Goal: Information Seeking & Learning: Learn about a topic

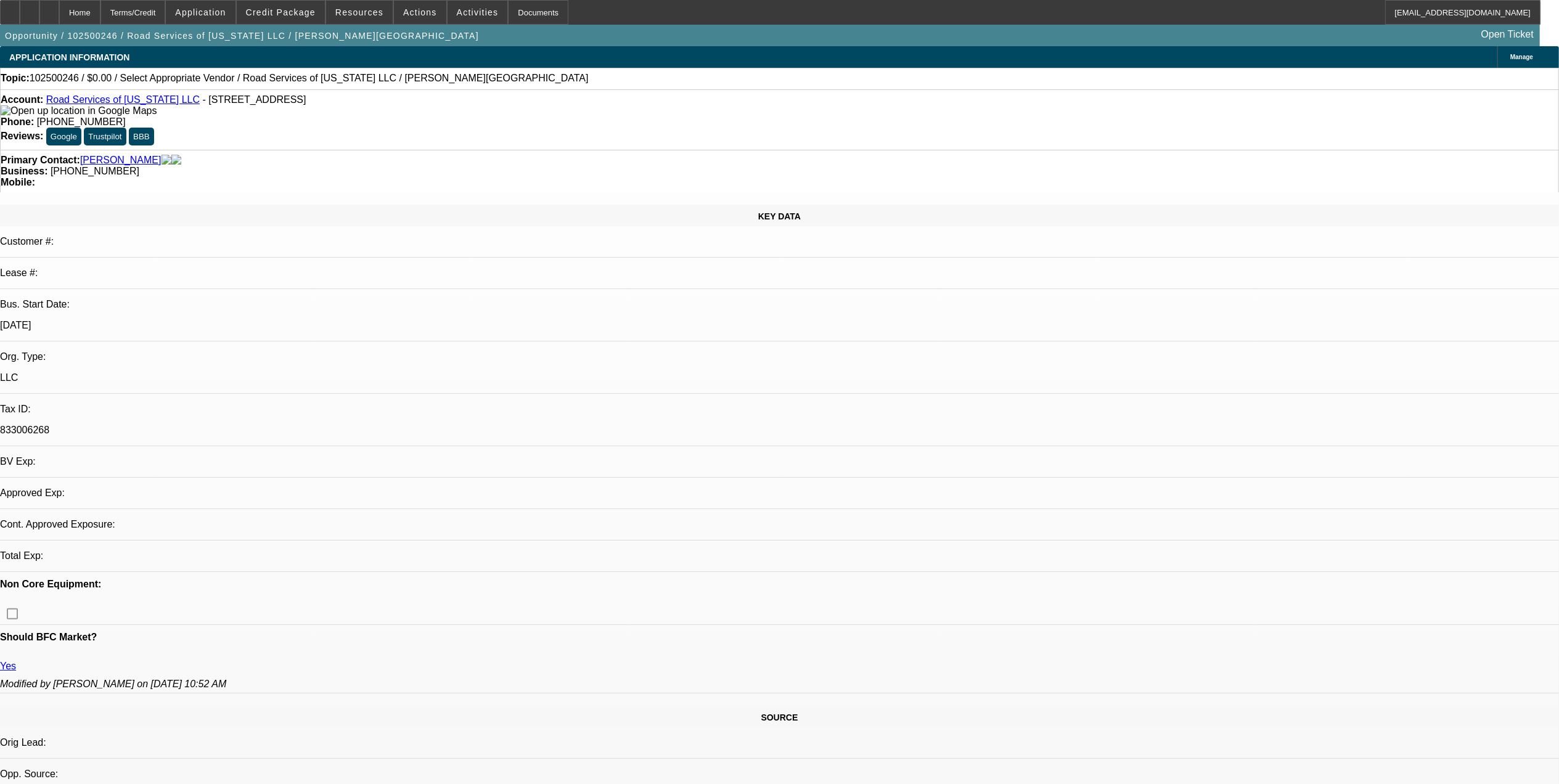
select select "0"
select select "2"
select select "0.1"
select select "4"
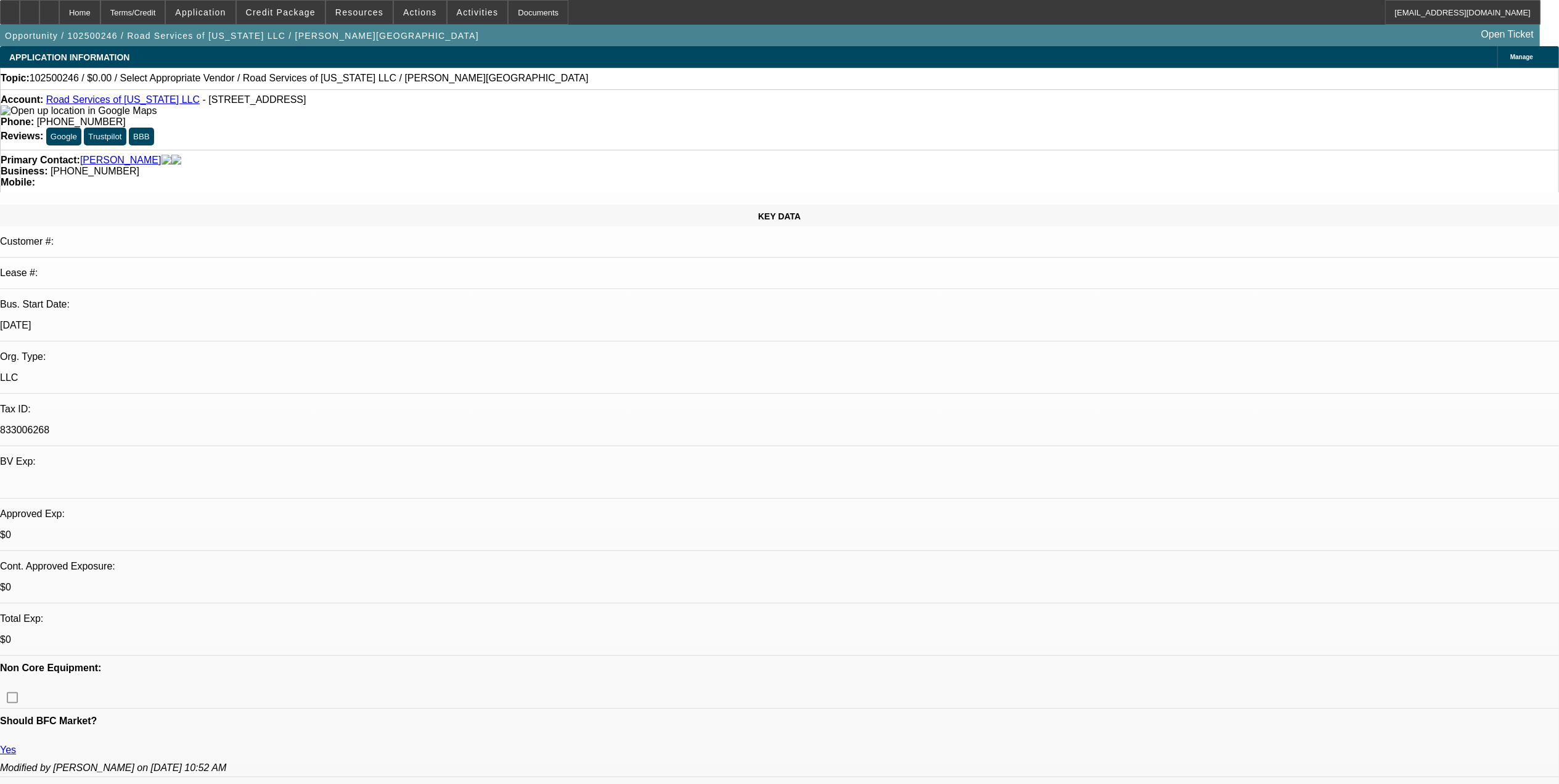
click at [128, 111] on div "Account: Road Services of Georgia LLC - 2069 Corners Cir, Lithonia, GA 30058" at bounding box center [780, 105] width 1557 height 23
click at [115, 101] on link "Road Services of [US_STATE] LLC" at bounding box center [122, 99] width 153 height 10
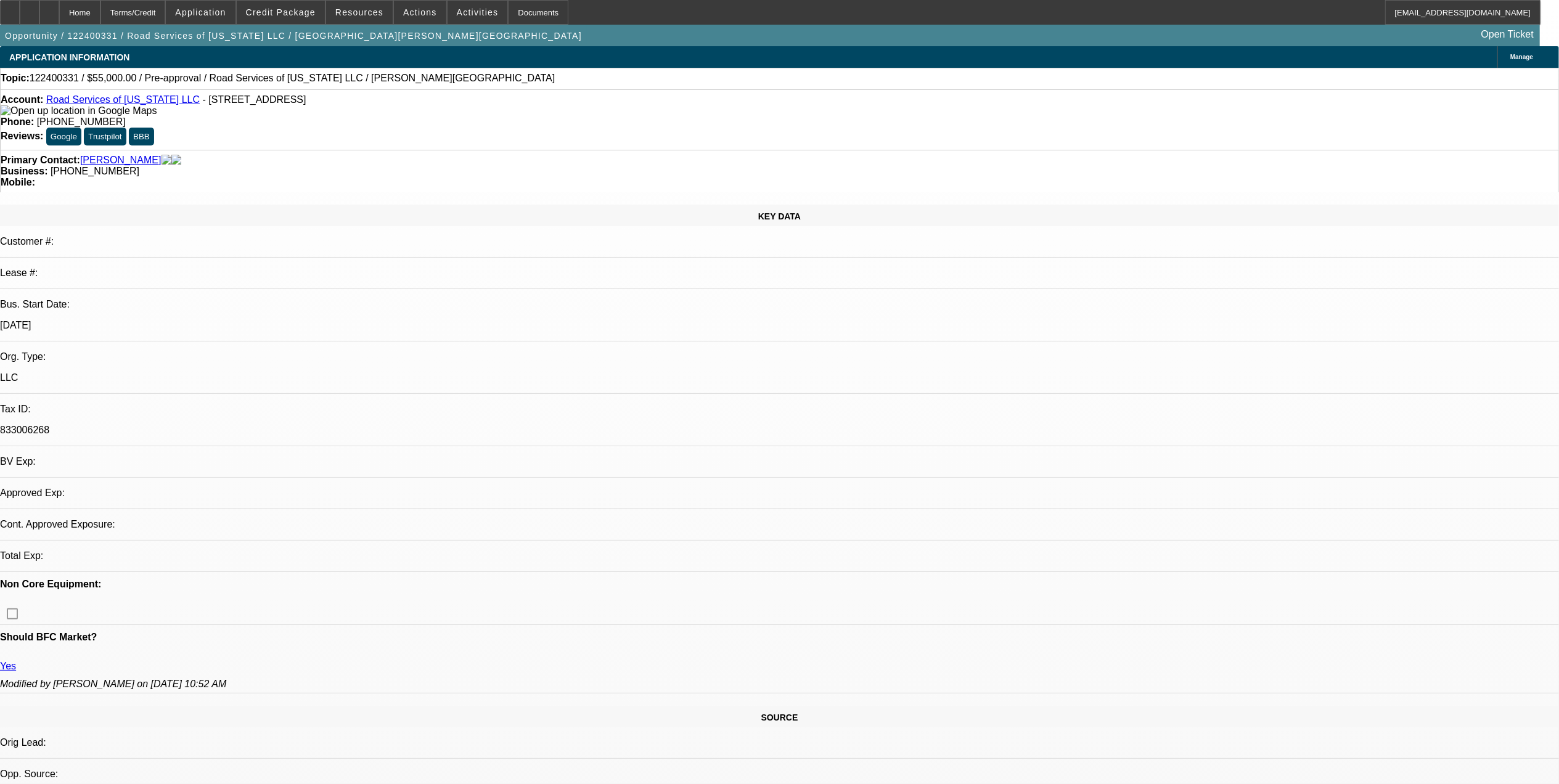
select select "0"
select select "2"
select select "0.1"
select select "1"
select select "2"
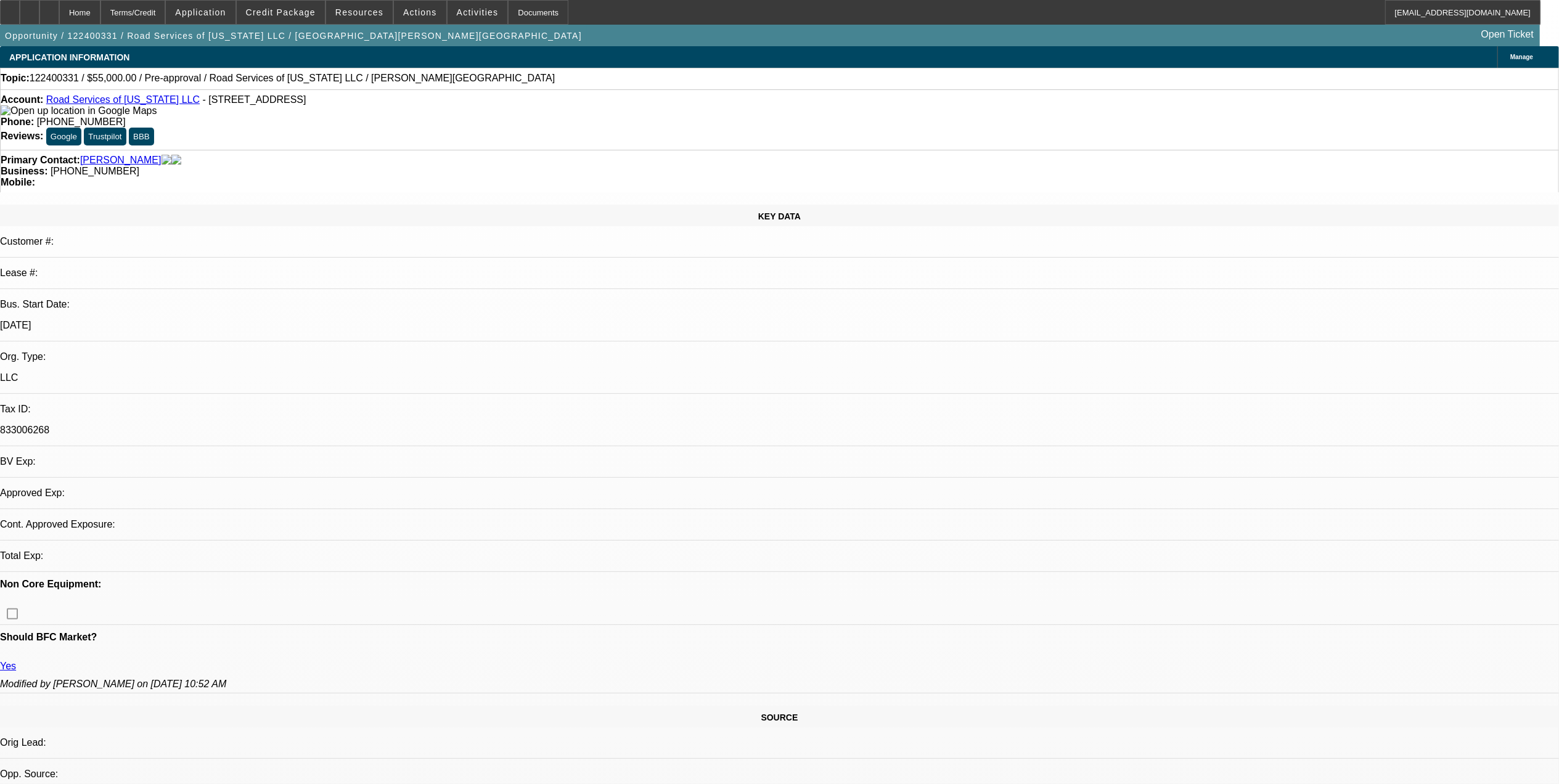
select select "4"
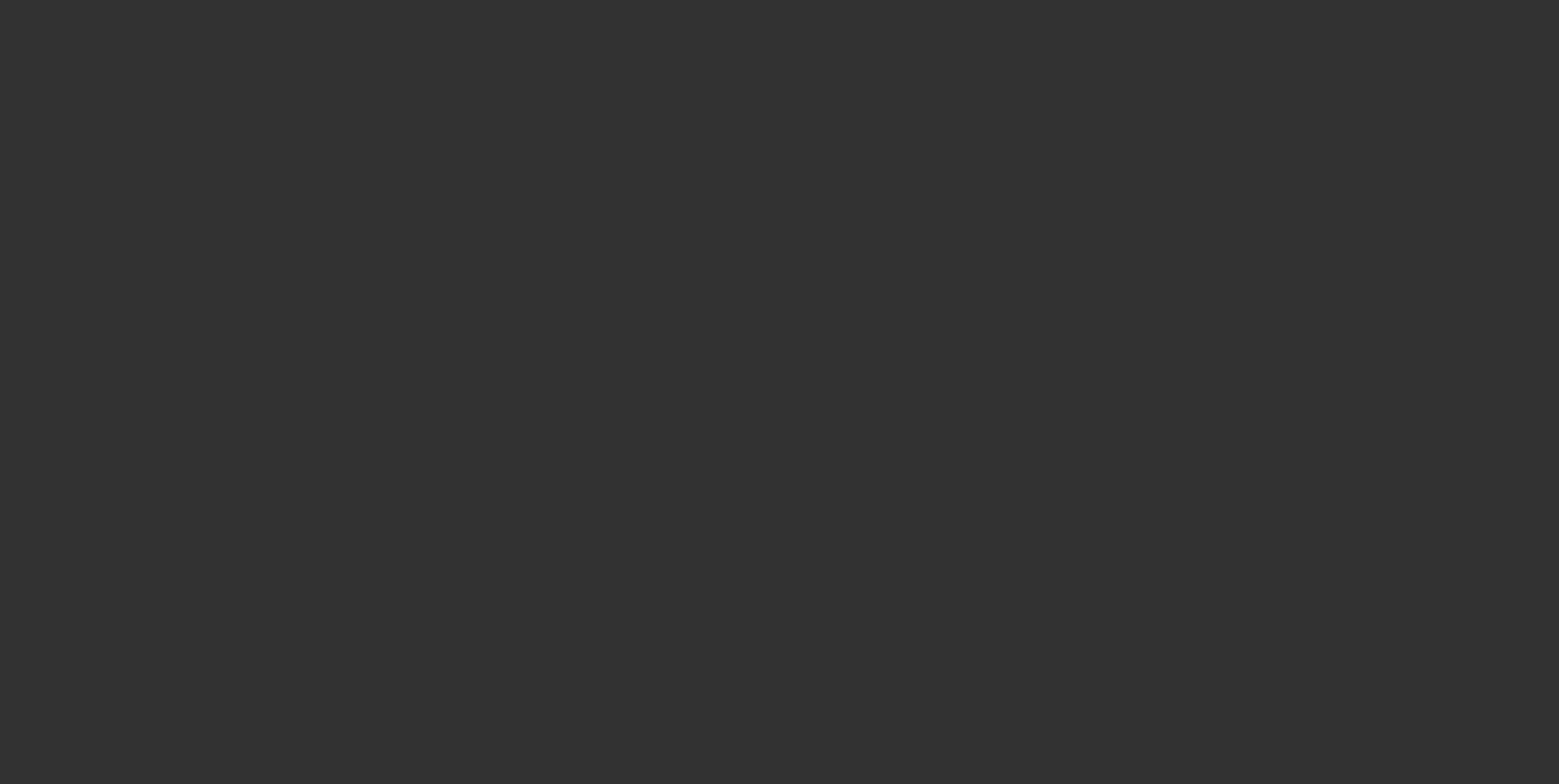
select select "0"
select select "2"
select select "0"
select select "6"
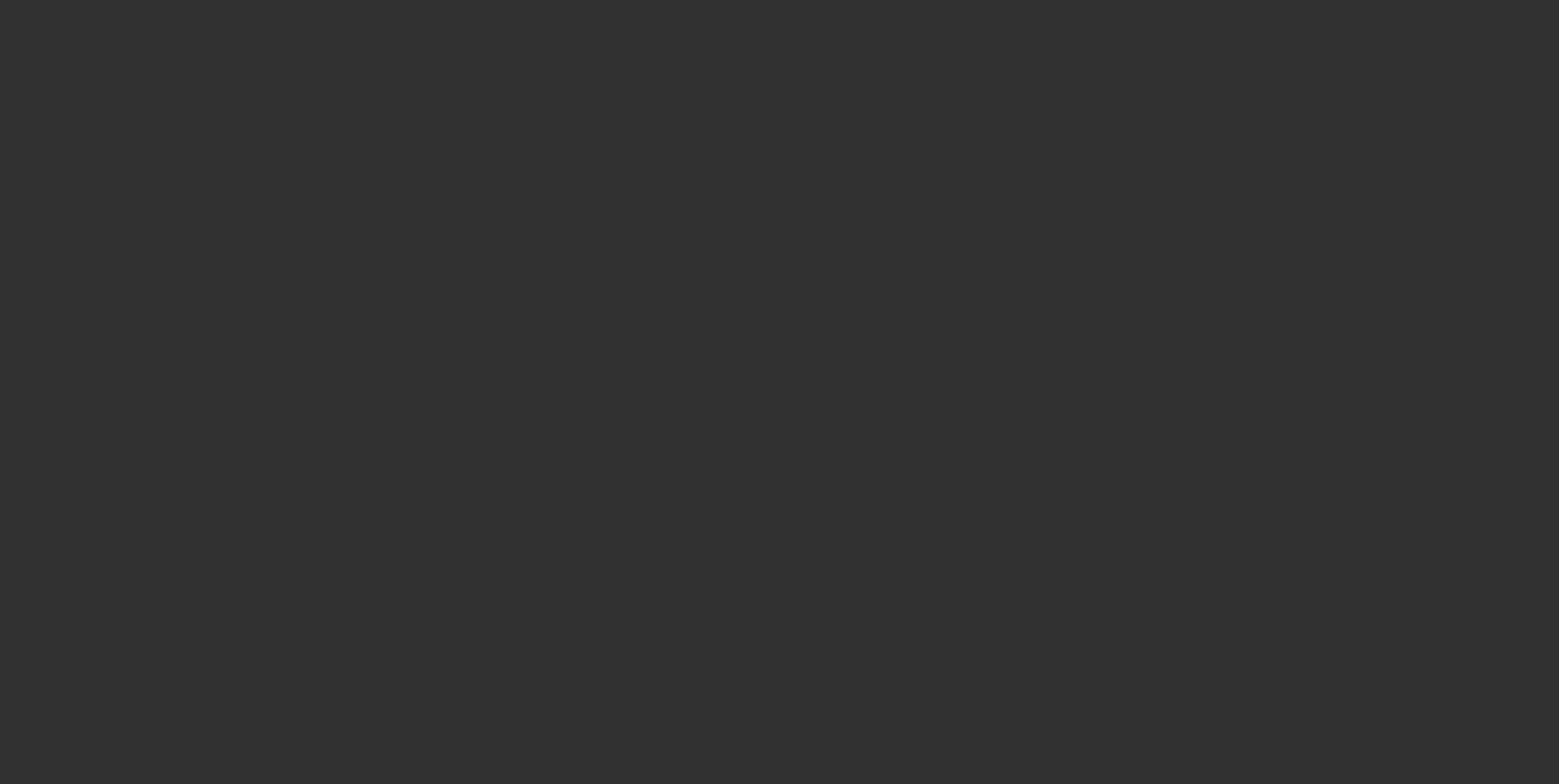
select select "0"
select select "6"
select select "0"
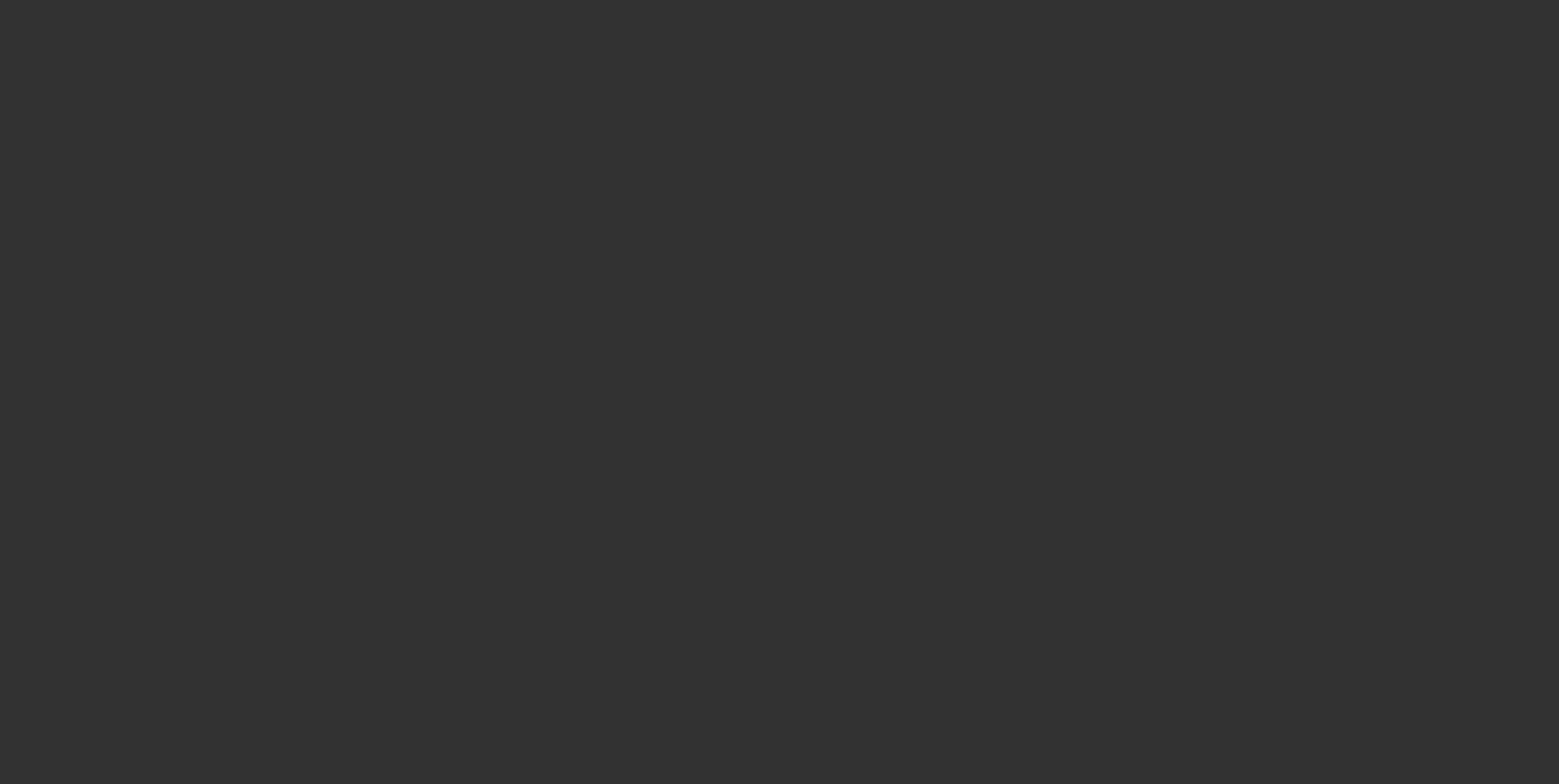
select select "0"
select select "6"
select select "0"
select select "2"
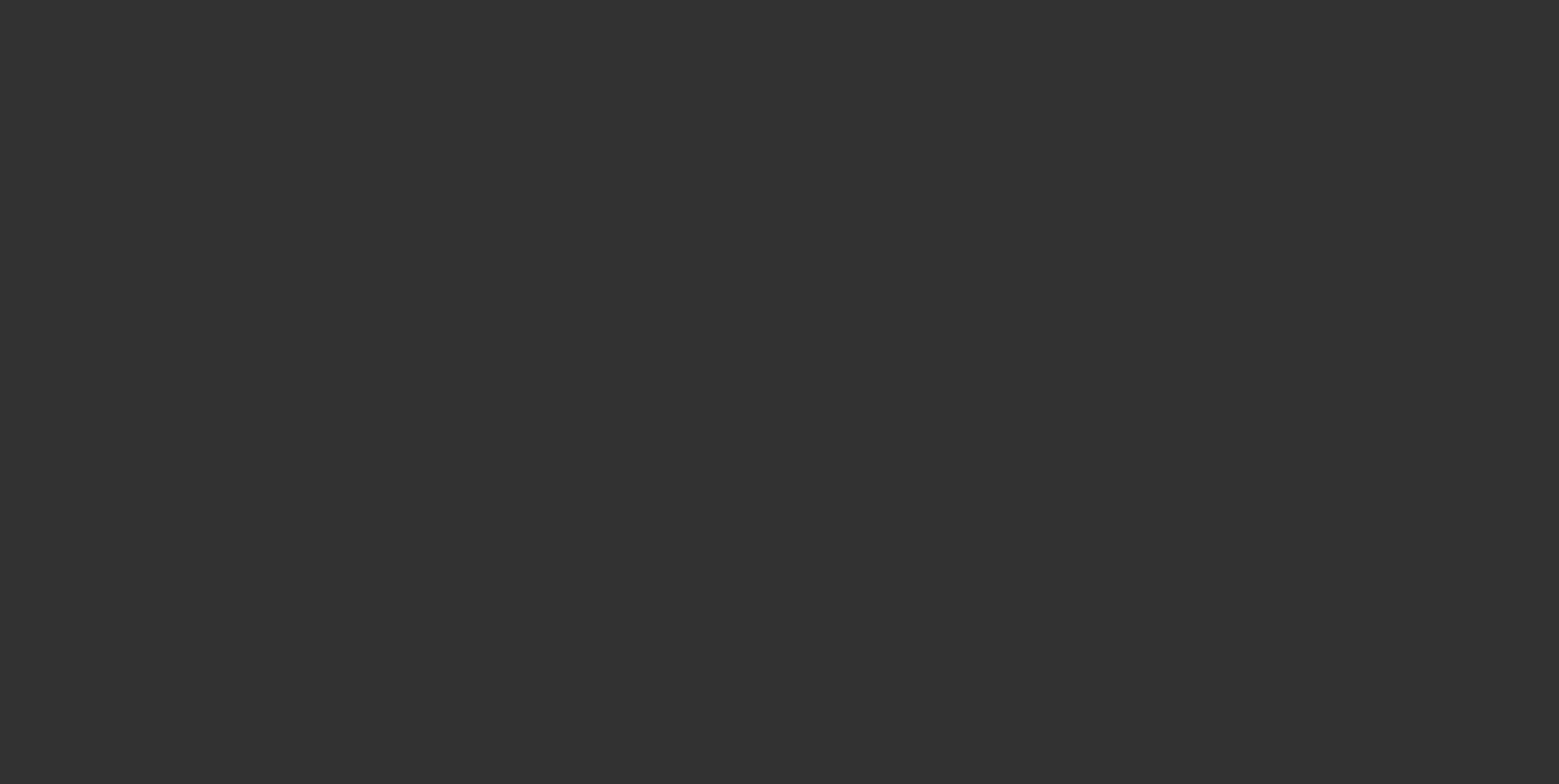
select select "2"
select select "0"
select select "6"
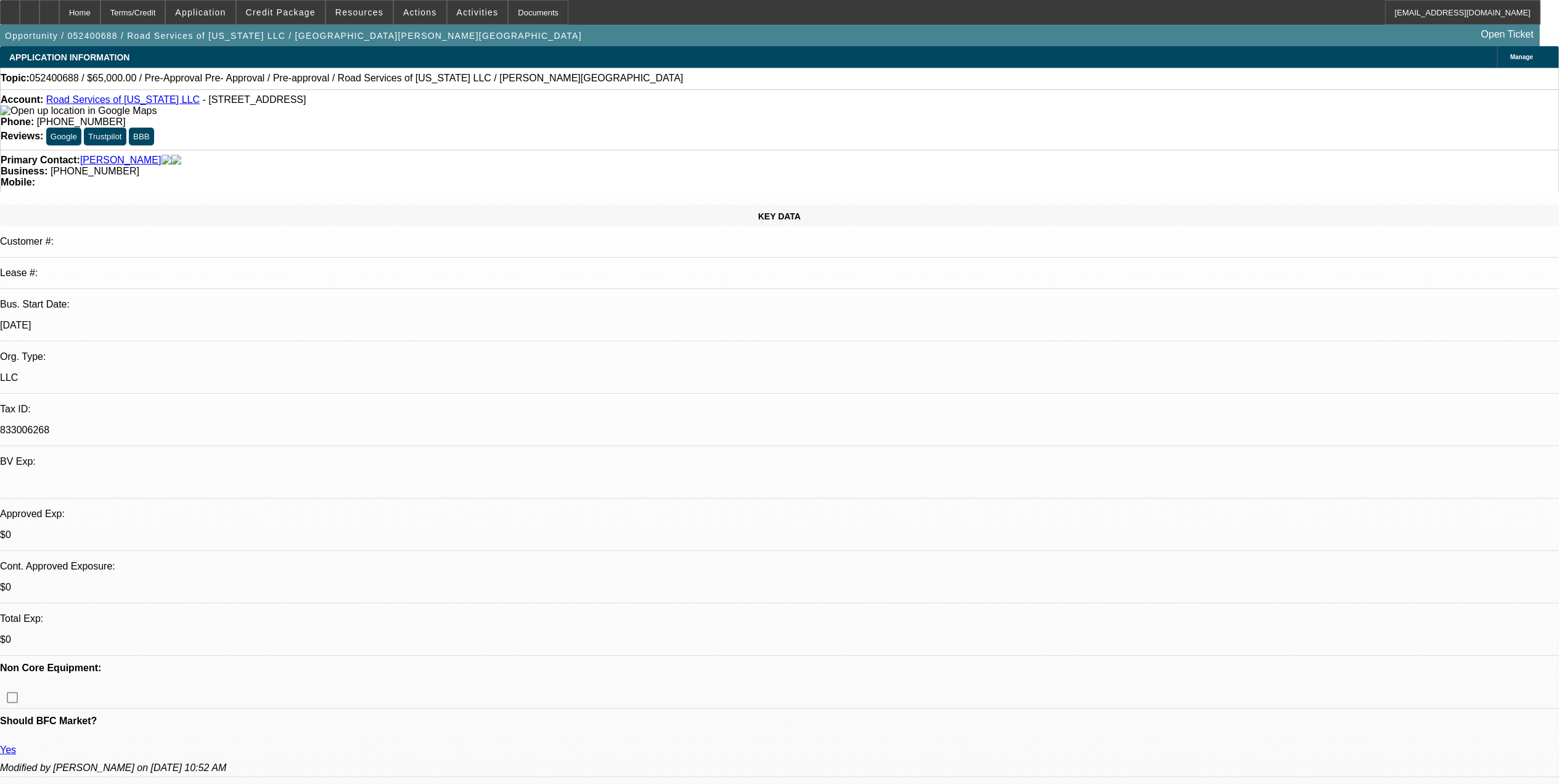
scroll to position [960, 0]
drag, startPoint x: 1059, startPoint y: 406, endPoint x: 1429, endPoint y: 400, distance: 370.0
